Goal: Task Accomplishment & Management: Use online tool/utility

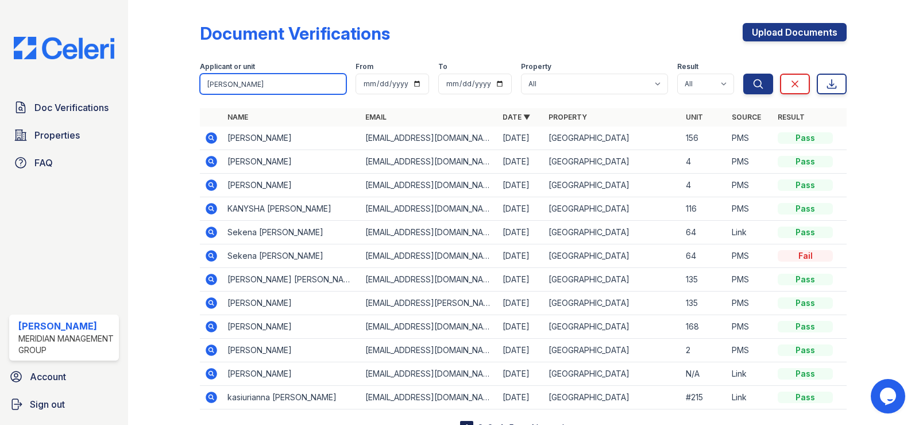
click at [330, 87] on input "standiford" at bounding box center [273, 84] width 147 height 21
click at [328, 84] on input "standiford" at bounding box center [273, 84] width 147 height 21
click at [317, 84] on input "search" at bounding box center [273, 84] width 147 height 21
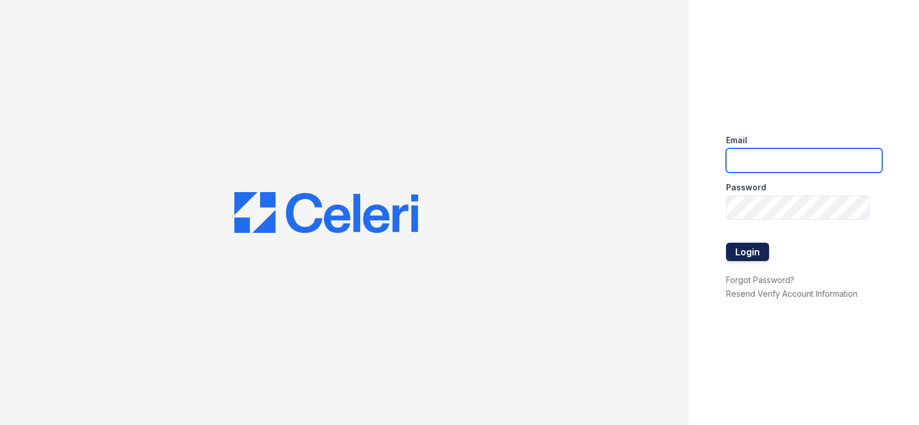
type input "mmcghee@mmgmgt.com"
click at [757, 252] on button "Login" at bounding box center [747, 251] width 43 height 18
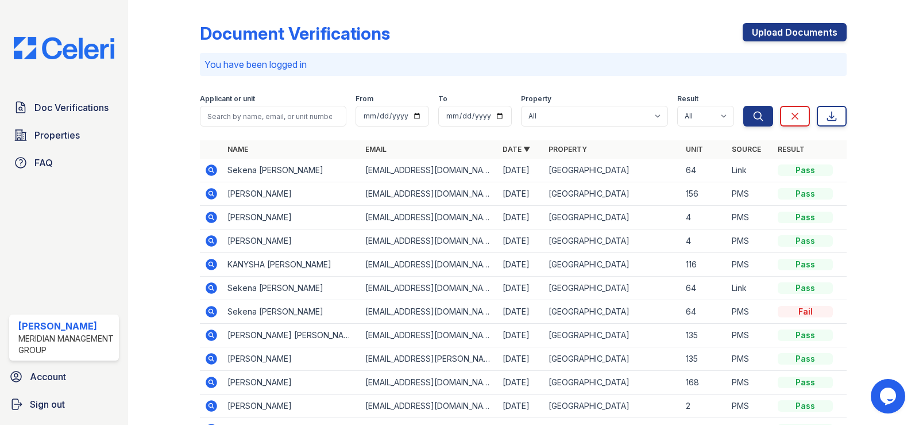
click at [213, 170] on icon at bounding box center [212, 170] width 14 height 14
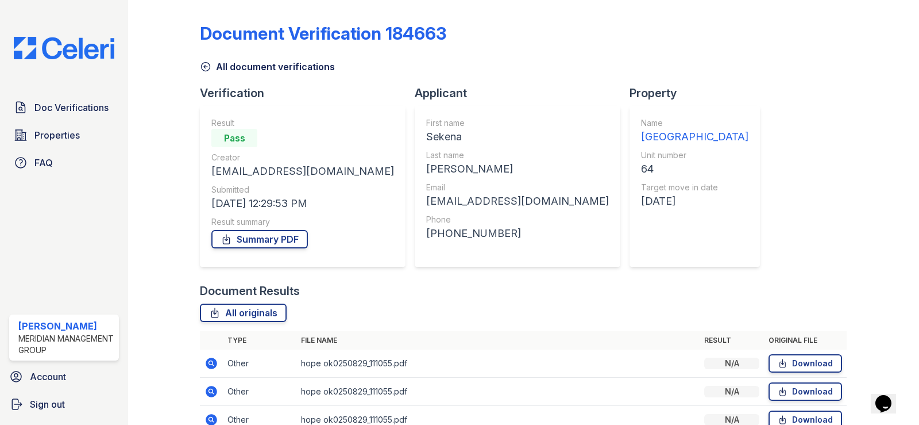
scroll to position [172, 0]
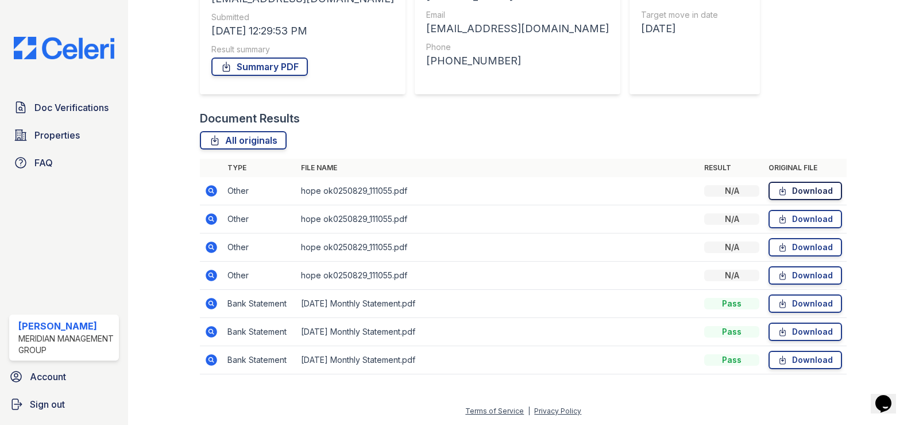
click at [807, 194] on link "Download" at bounding box center [806, 191] width 74 height 18
